Goal: Task Accomplishment & Management: Manage account settings

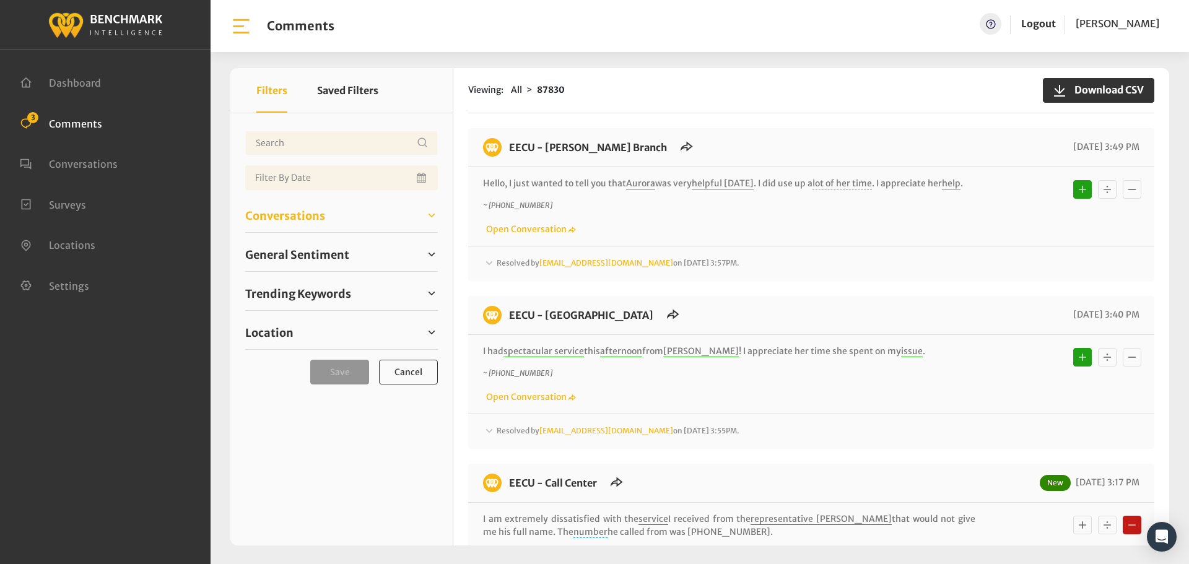
click at [301, 222] on span "Conversations" at bounding box center [285, 216] width 80 height 17
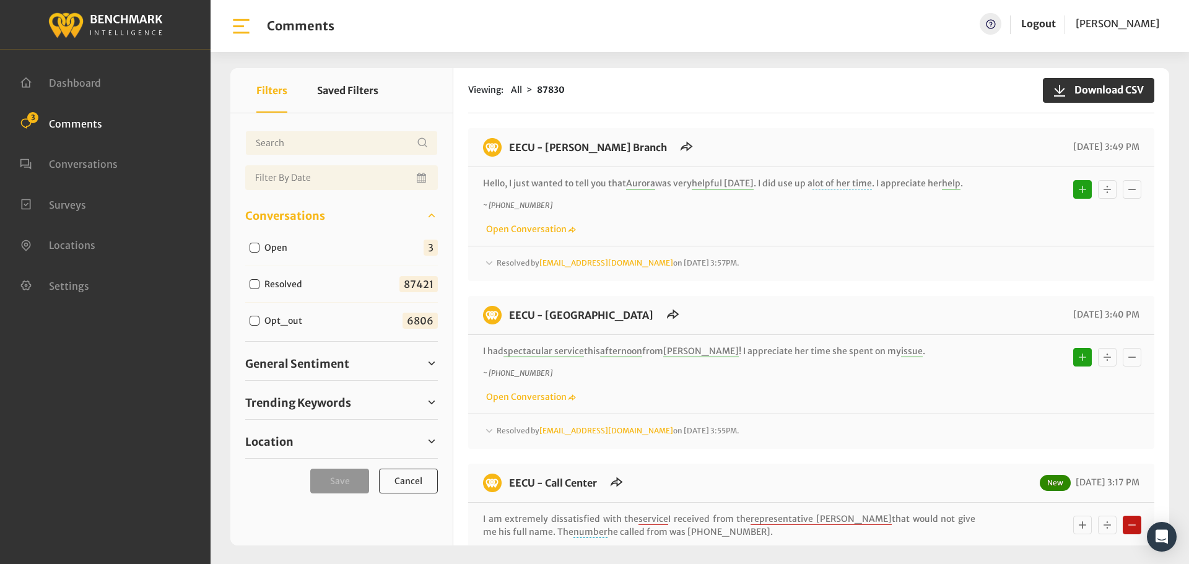
click at [259, 248] on input "Open" at bounding box center [255, 248] width 10 height 10
checkbox input "true"
